Goal: Information Seeking & Learning: Learn about a topic

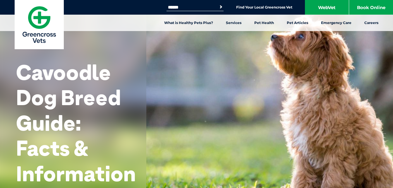
click at [264, 78] on div "Cavoodle Dog Breed Guide: Facts & Information" at bounding box center [196, 102] width 393 height 205
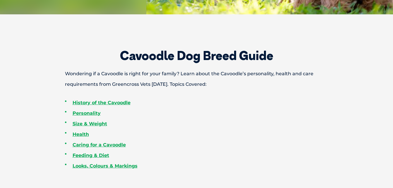
scroll to position [191, 0]
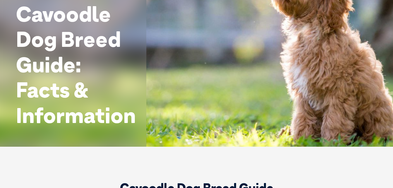
scroll to position [56, 0]
